Goal: Task Accomplishment & Management: Complete application form

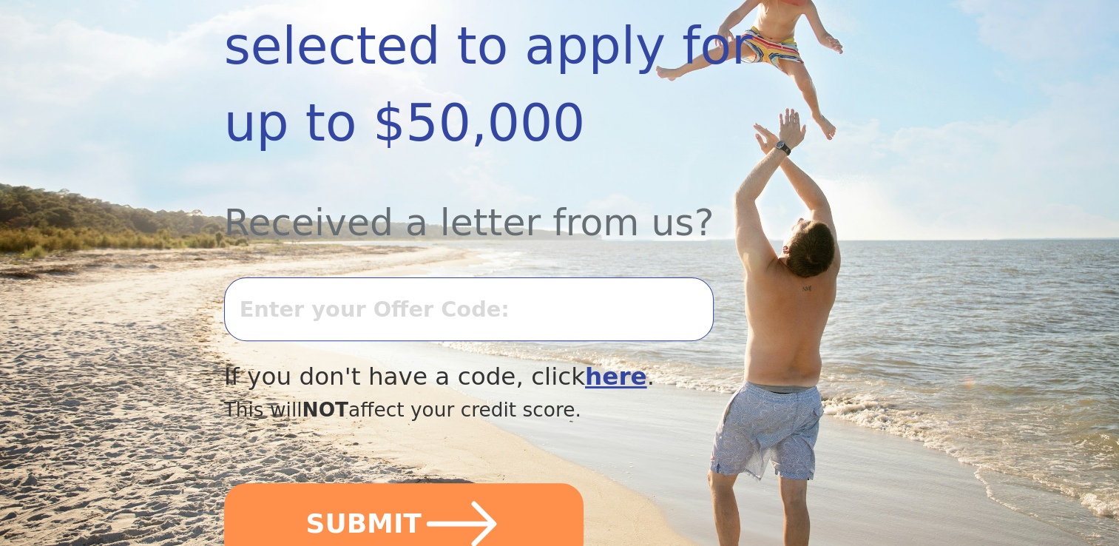
scroll to position [416, 0]
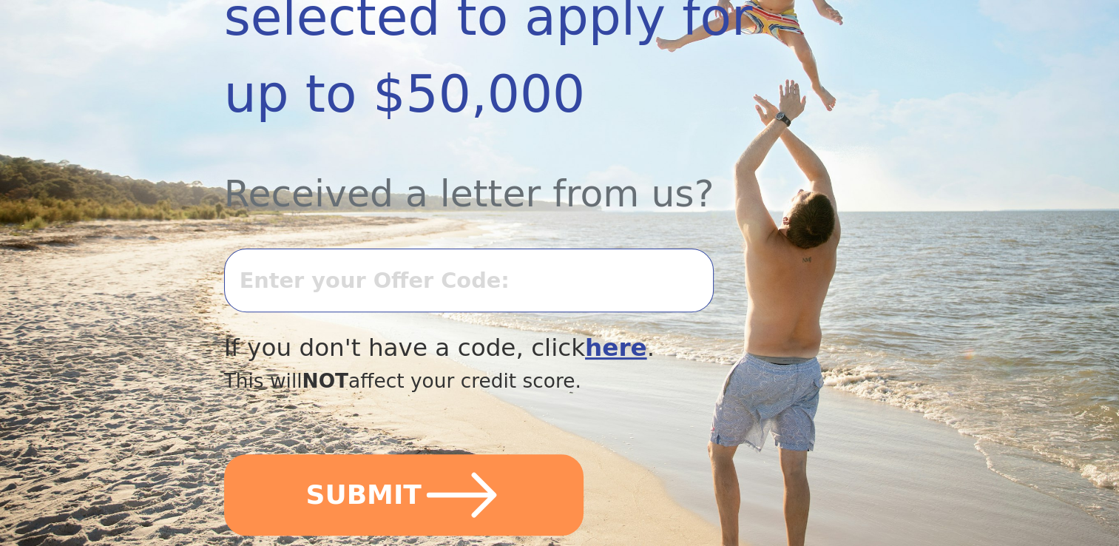
click at [442, 249] on input "text" at bounding box center [469, 281] width 490 height 64
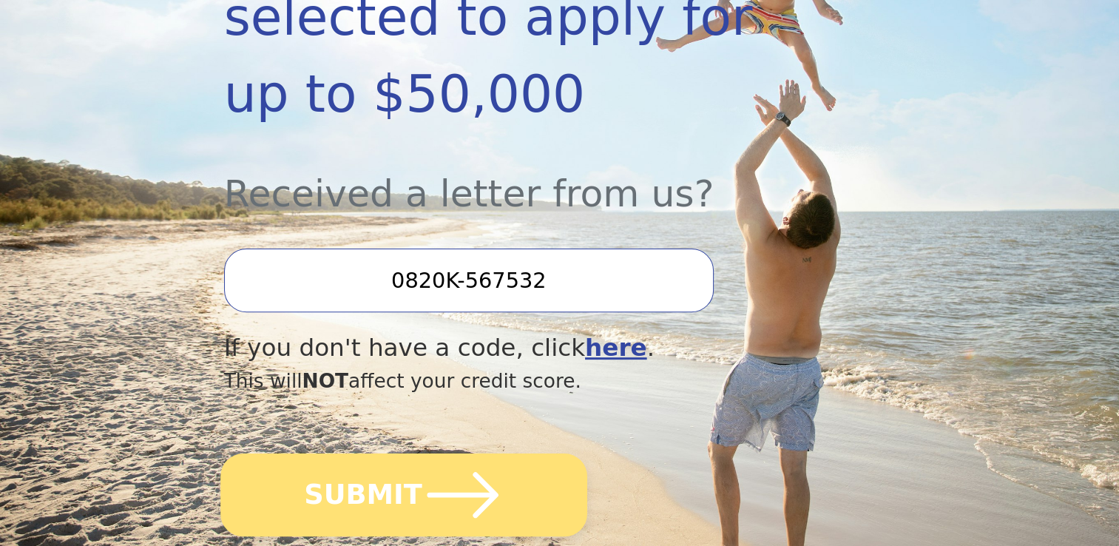
type input "0820K-567532"
click at [339, 457] on button "SUBMIT" at bounding box center [403, 494] width 367 height 83
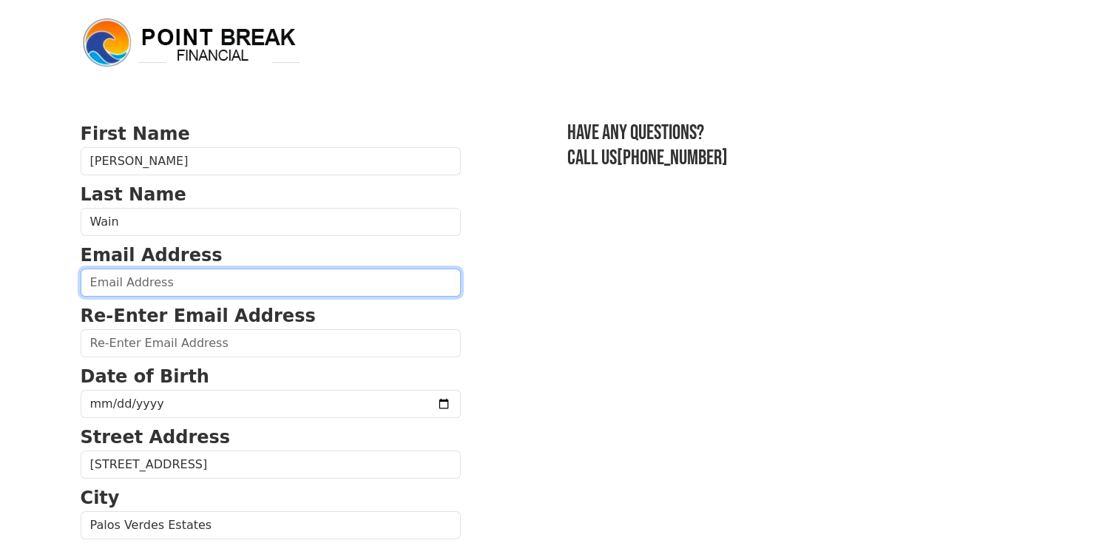
click at [115, 285] on input "email" at bounding box center [271, 282] width 380 height 28
type input "[EMAIL_ADDRESS][DOMAIN_NAME]"
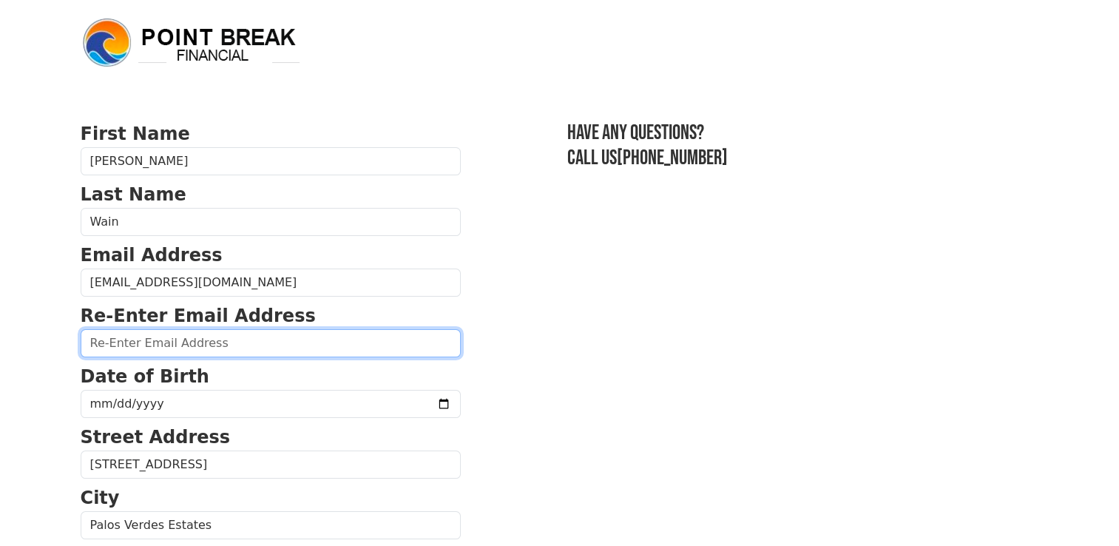
drag, startPoint x: 172, startPoint y: 347, endPoint x: 178, endPoint y: 321, distance: 26.6
click at [178, 321] on div "Re-Enter Email Address" at bounding box center [271, 330] width 380 height 55
click at [188, 348] on input "email" at bounding box center [271, 343] width 380 height 28
type input "[EMAIL_ADDRESS][DOMAIN_NAME]"
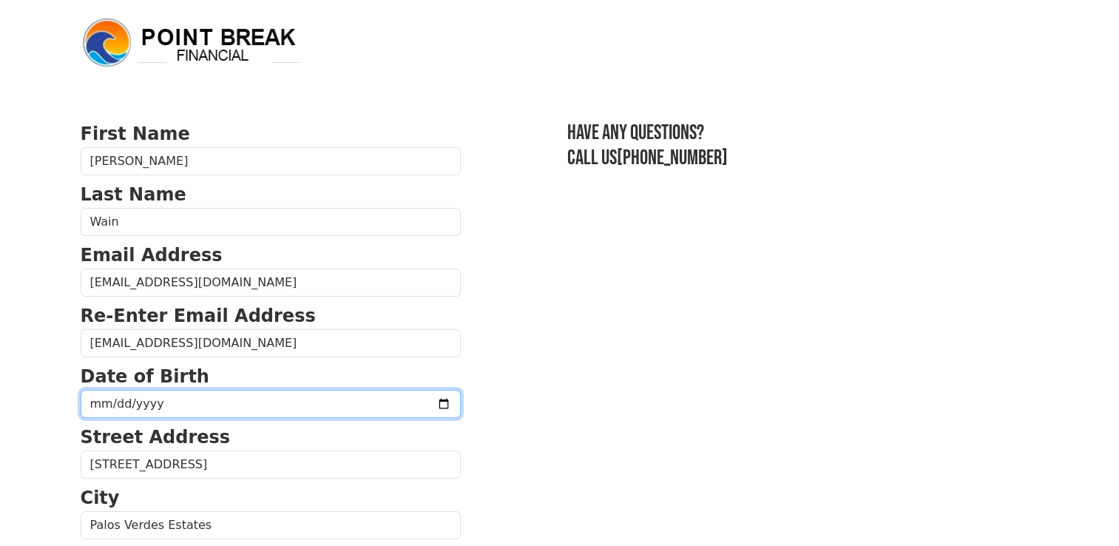
click at [175, 402] on input "date" at bounding box center [271, 404] width 380 height 28
drag, startPoint x: 158, startPoint y: 402, endPoint x: 88, endPoint y: 398, distance: 70.4
click at [88, 398] on input "date" at bounding box center [271, 404] width 380 height 28
type input "[DATE]"
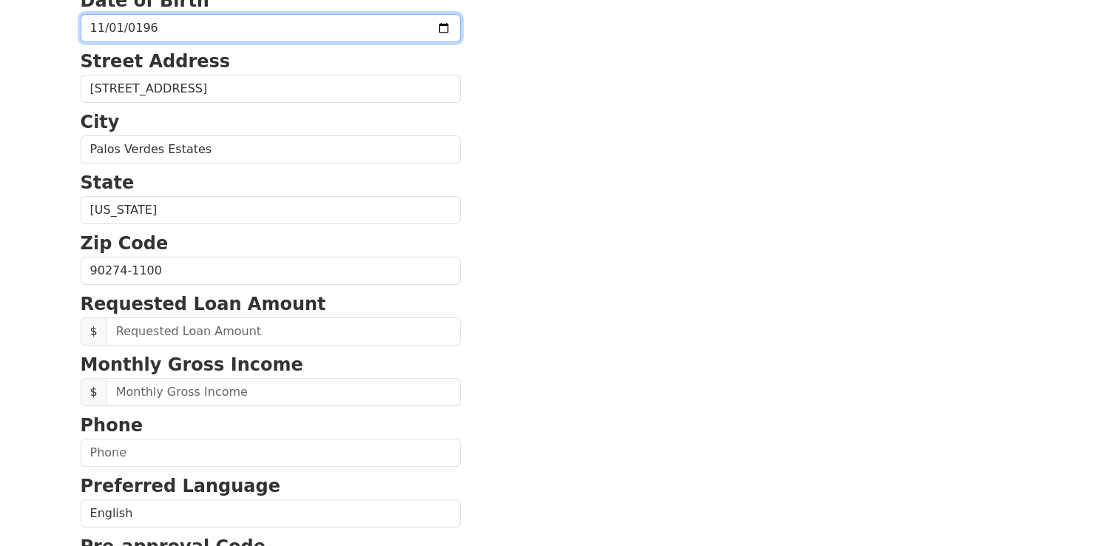
scroll to position [377, 0]
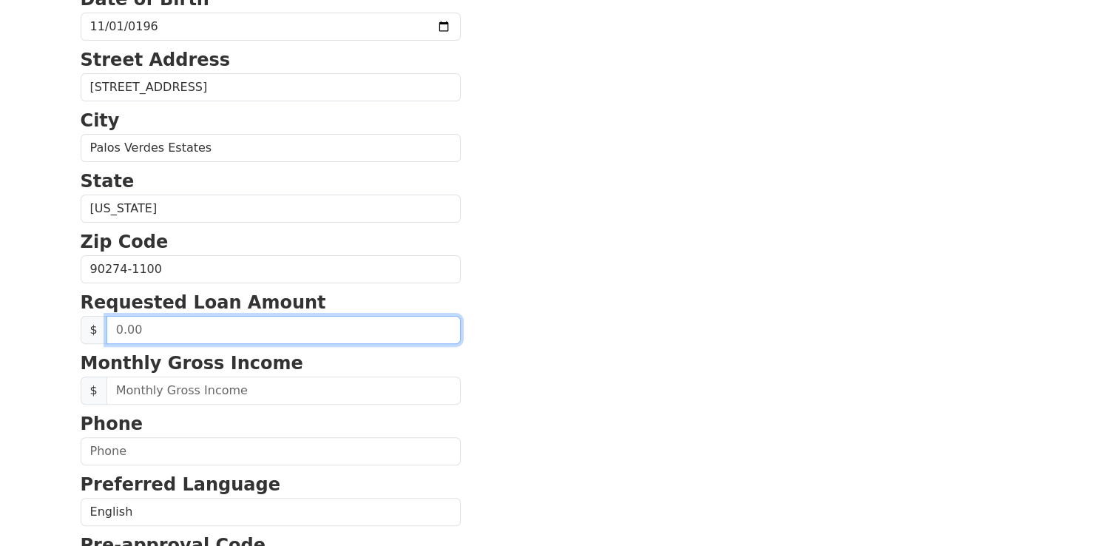
click at [243, 328] on input "text" at bounding box center [284, 330] width 354 height 28
drag, startPoint x: 243, startPoint y: 328, endPoint x: 65, endPoint y: 321, distance: 177.6
type input "10,000.00"
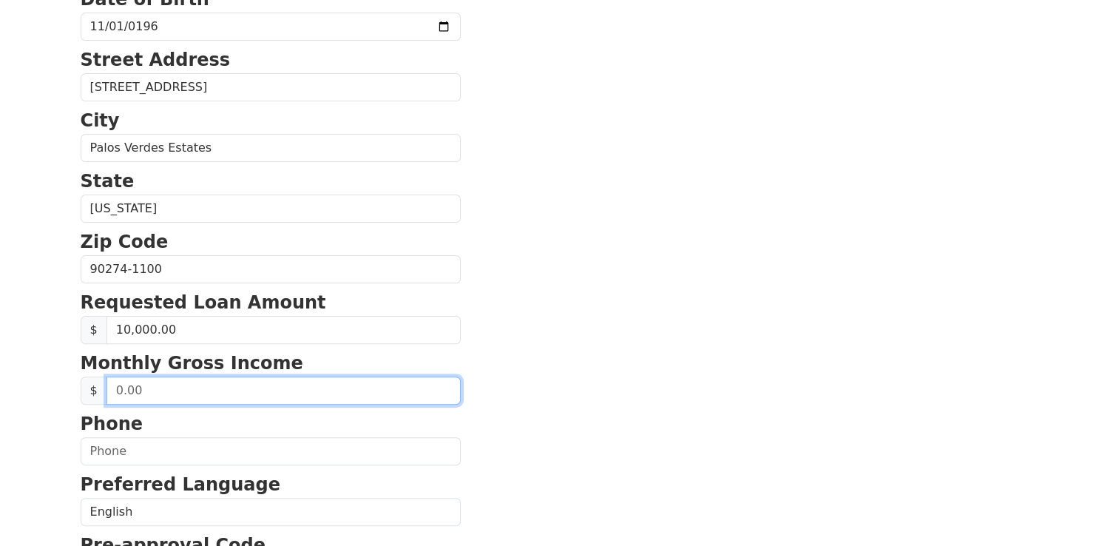
click at [148, 385] on input "text" at bounding box center [284, 390] width 354 height 28
click at [120, 387] on input "22,454.00" at bounding box center [284, 390] width 354 height 28
type input "12,454.00"
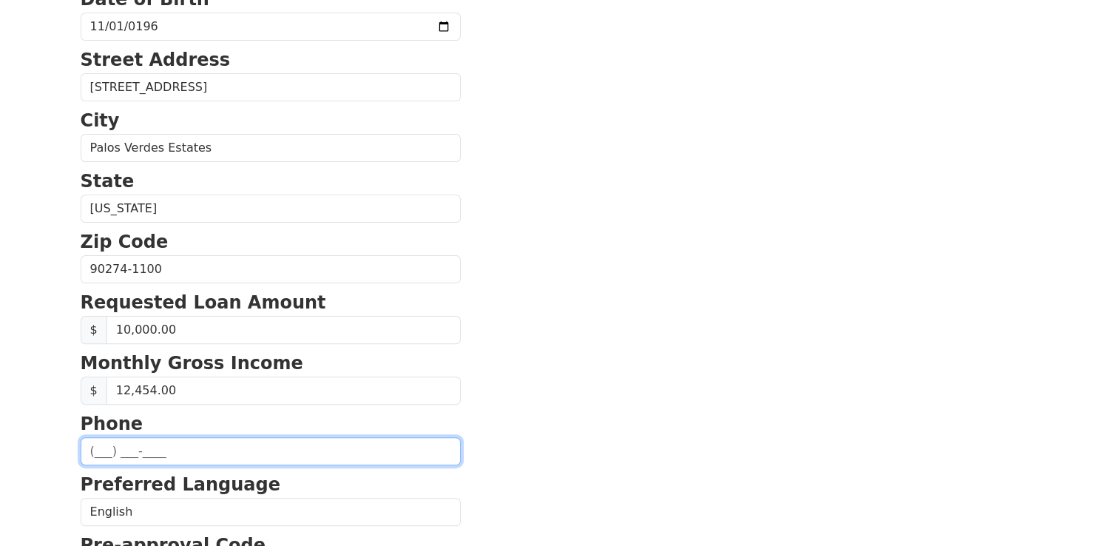
click at [160, 446] on input "text" at bounding box center [271, 451] width 380 height 28
type input "(424) 327-0103"
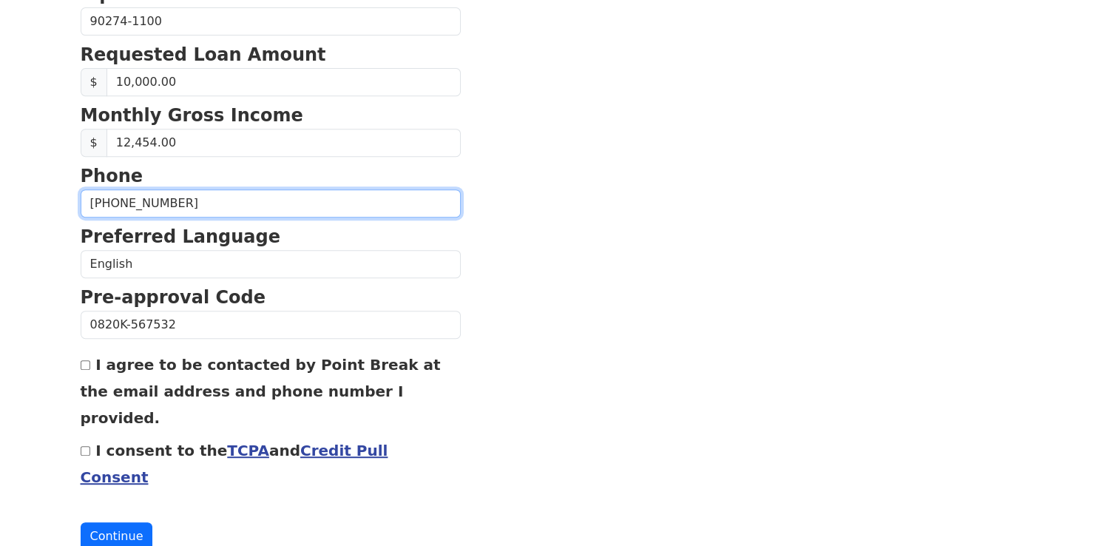
scroll to position [626, 0]
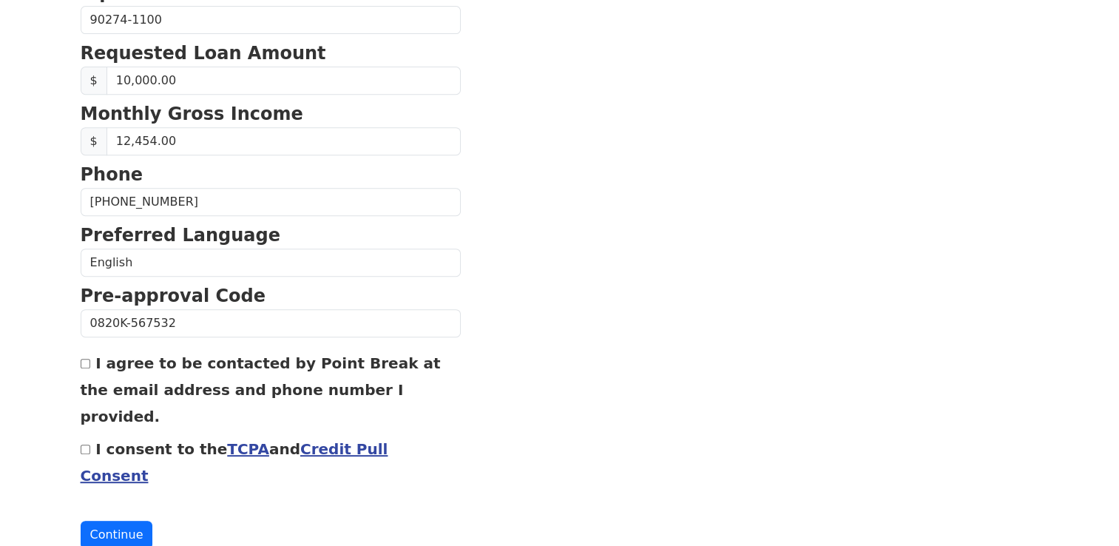
click at [86, 360] on input "I agree to be contacted by Point Break at the email address and phone number I …" at bounding box center [86, 364] width 10 height 10
checkbox input "true"
click at [84, 445] on input "I consent to the TCPA and Credit Pull Consent" at bounding box center [86, 450] width 10 height 10
checkbox input "true"
click at [655, 385] on section "First Name Duncan Last Name Wain Email Address duncanwain365@gmail.com Re-Enter…" at bounding box center [560, 21] width 959 height 1055
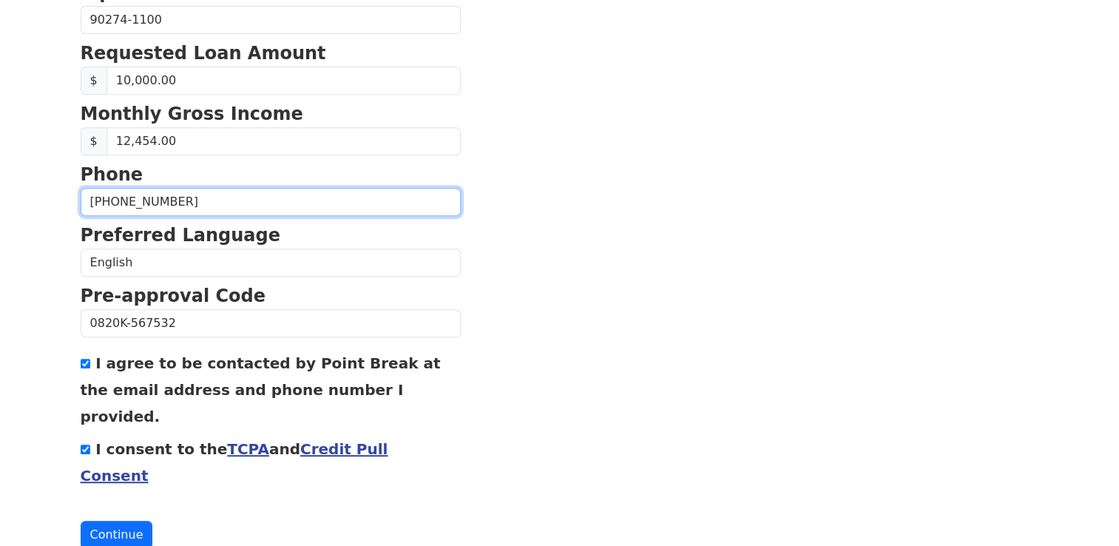
drag, startPoint x: 171, startPoint y: 197, endPoint x: 36, endPoint y: 182, distance: 135.4
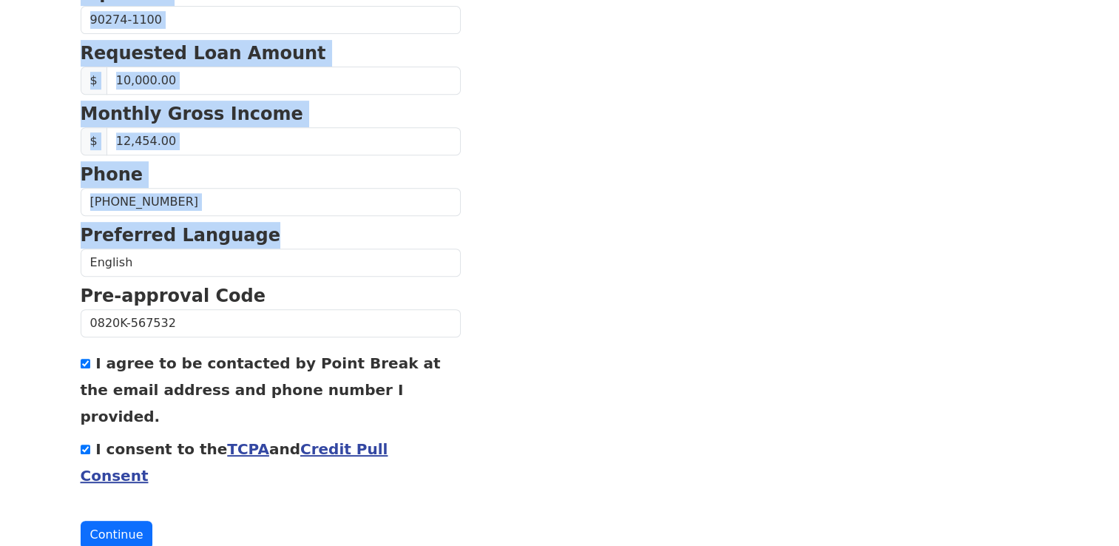
drag, startPoint x: 36, startPoint y: 178, endPoint x: -3, endPoint y: 257, distance: 88.7
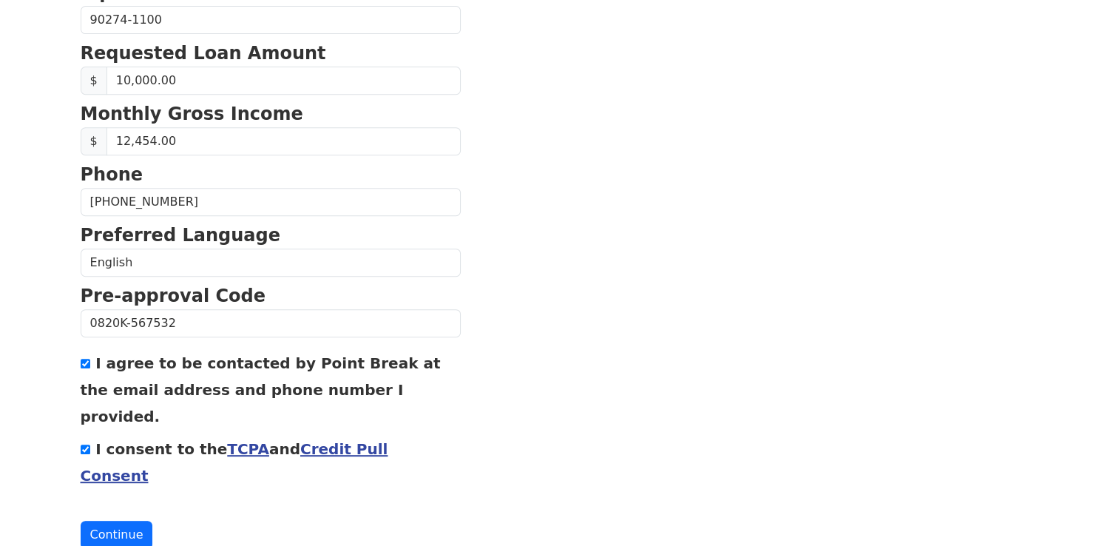
drag, startPoint x: 631, startPoint y: 248, endPoint x: 485, endPoint y: 213, distance: 149.8
click at [631, 248] on section "First Name Duncan Last Name Wain Email Address duncanwain365@gmail.com Re-Enter…" at bounding box center [560, 21] width 959 height 1055
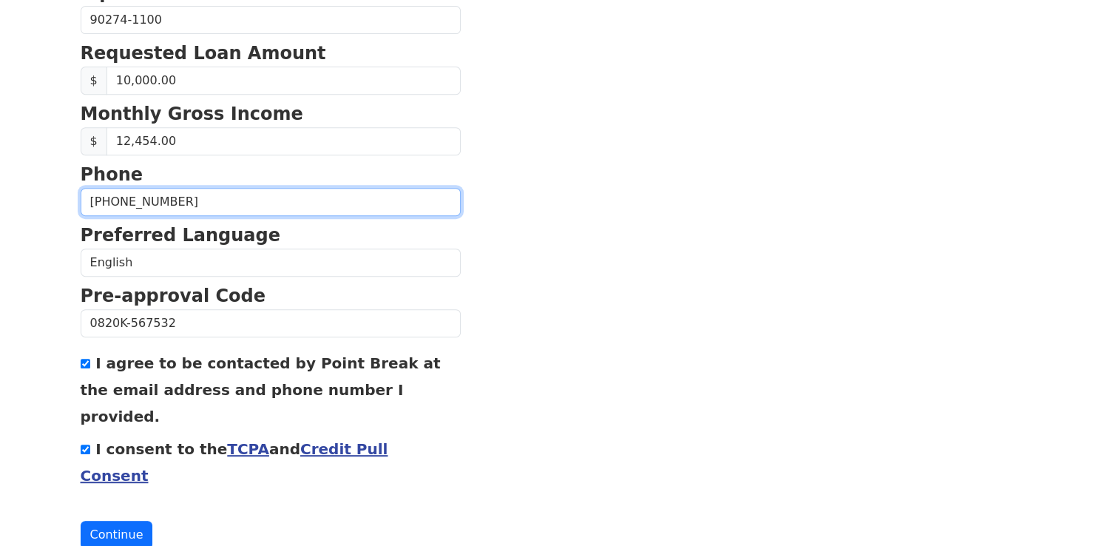
drag, startPoint x: 201, startPoint y: 195, endPoint x: 46, endPoint y: 188, distance: 155.5
type input "(3__) ___-____"
type input "(424) 206-2063"
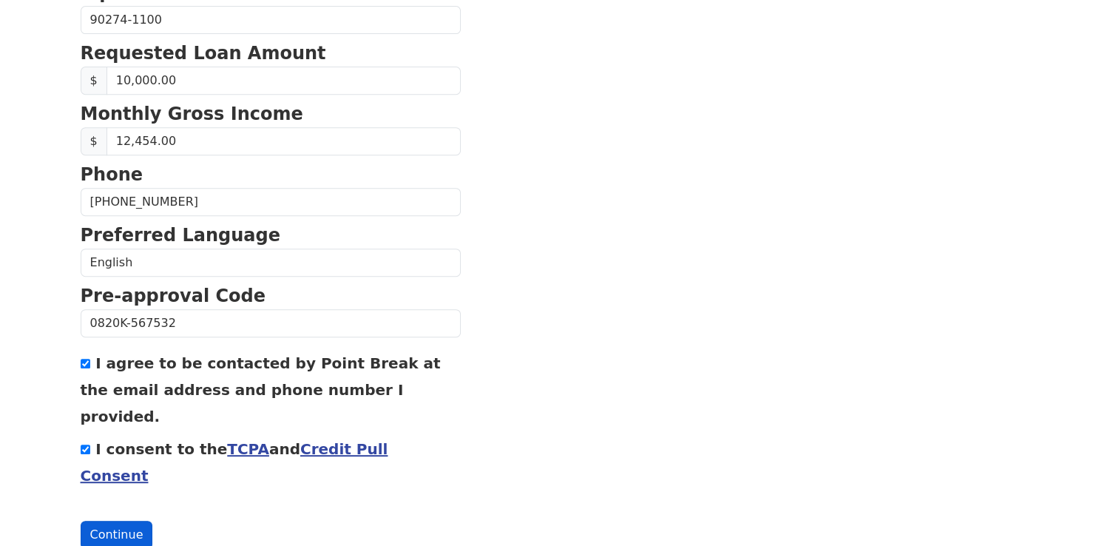
click at [139, 521] on button "Continue" at bounding box center [117, 535] width 72 height 28
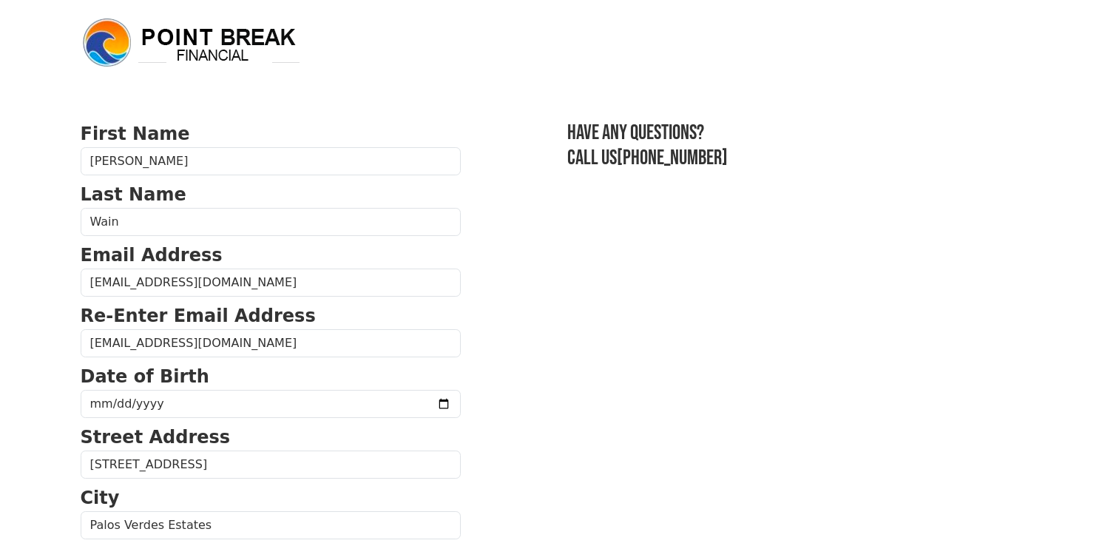
scroll to position [626, 0]
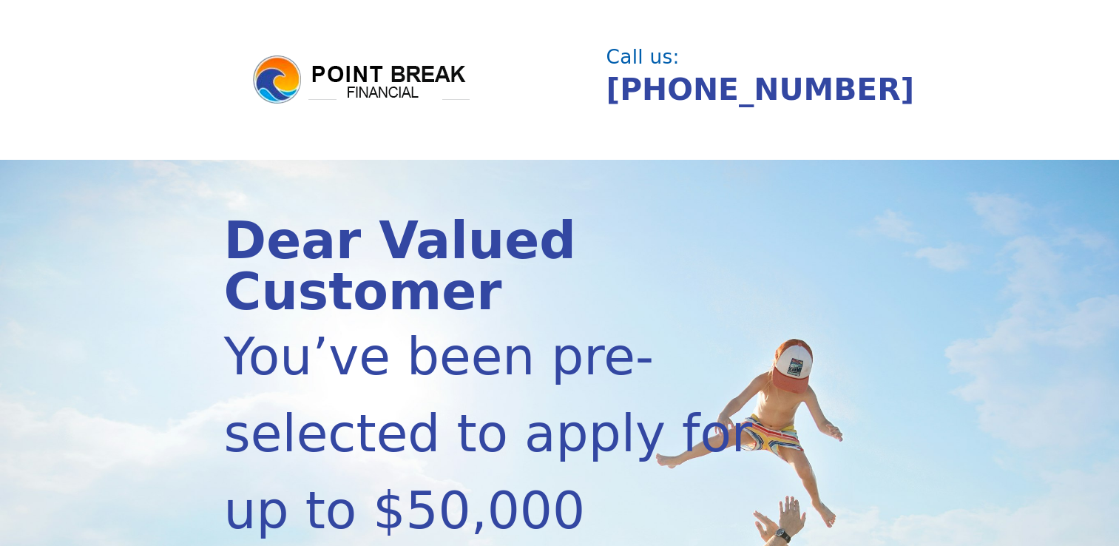
scroll to position [412, 0]
